Goal: Information Seeking & Learning: Find specific fact

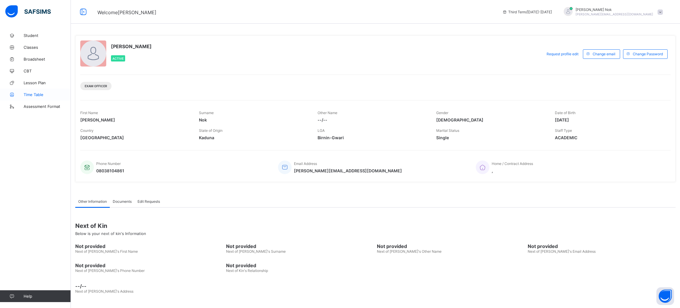
click at [30, 91] on link "Time Table" at bounding box center [35, 95] width 71 height 12
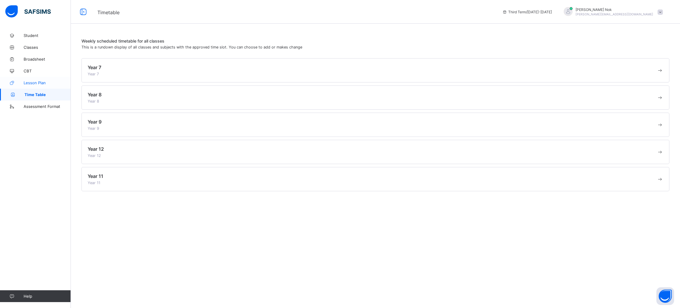
click at [33, 82] on span "Lesson Plan" at bounding box center [47, 82] width 47 height 5
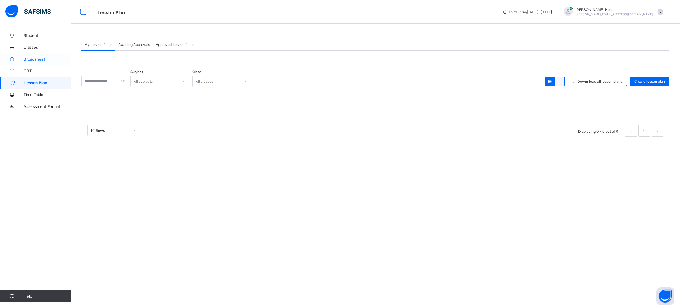
click at [30, 60] on span "Broadsheet" at bounding box center [47, 59] width 47 height 5
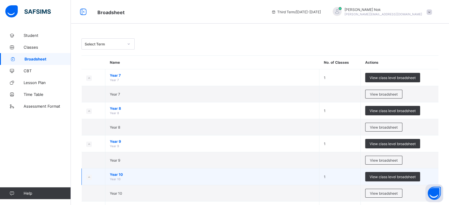
drag, startPoint x: 629, startPoint y: 2, endPoint x: 153, endPoint y: 182, distance: 508.4
click at [153, 182] on td "Year 10 Year 10" at bounding box center [212, 177] width 214 height 17
click at [341, 178] on span "View class level broadsheet" at bounding box center [393, 177] width 46 height 4
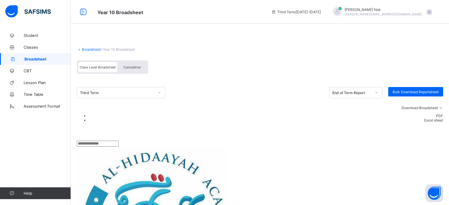
click at [267, 67] on div "Class Level Broadsheet Cumulative" at bounding box center [260, 69] width 366 height 22
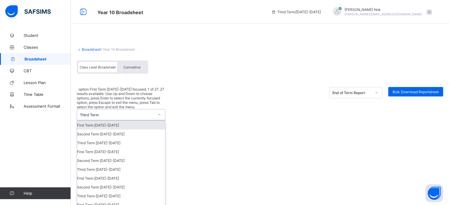
click at [152, 113] on div "Third Term" at bounding box center [117, 115] width 74 height 4
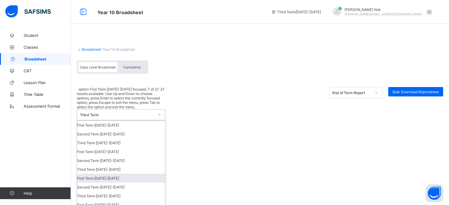
click at [100, 174] on div "First Term [DATE]-[DATE]" at bounding box center [121, 178] width 88 height 9
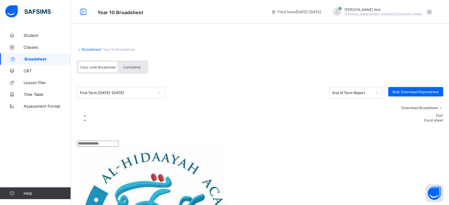
click at [216, 114] on div "Download Broadsheet PDF Excel sheet" at bounding box center [260, 115] width 366 height 35
click at [221, 95] on div "First Term [DATE]-[DATE] End of Term Report Bulk Download Reportsheet" at bounding box center [260, 92] width 366 height 11
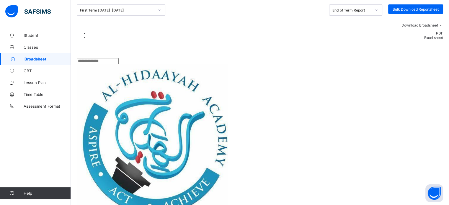
scroll to position [124, 0]
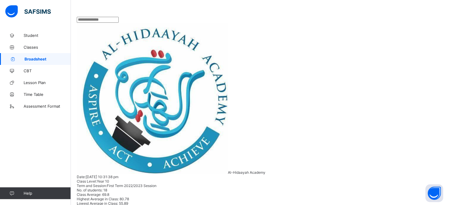
click at [341, 179] on div "Class Level: Year 10 Term and Session: First Term 2022/2023 Session" at bounding box center [260, 183] width 366 height 9
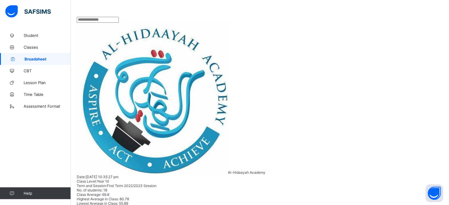
drag, startPoint x: 70, startPoint y: 167, endPoint x: 106, endPoint y: 163, distance: 36.6
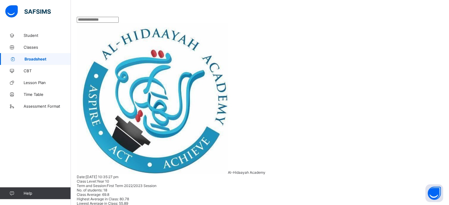
copy span "Business Studies"
copy span "Coordinated Sciences"
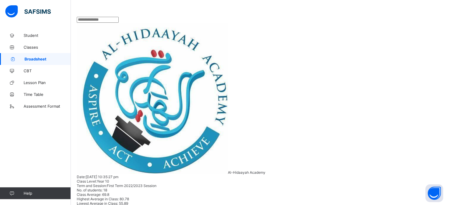
copy span "Coordinated Sciences"
copy span "English"
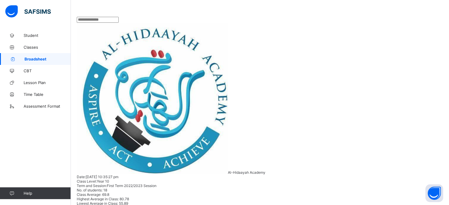
copy span "Mathematics"
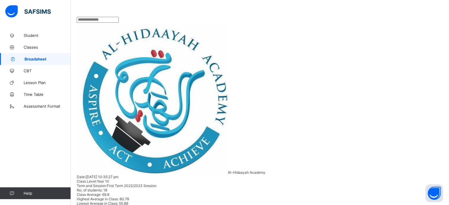
copy span "Design and Technology"
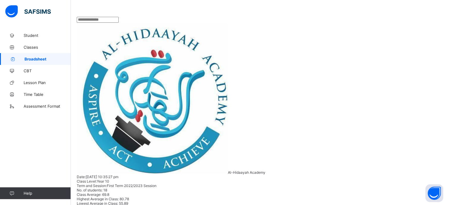
copy span "Arabic"
copy span "Deen"
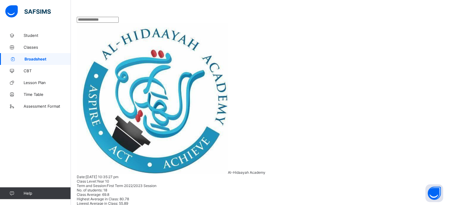
copy span "Economics"
